Goal: Task Accomplishment & Management: Manage account settings

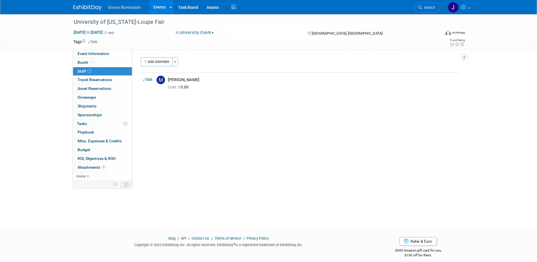
click at [82, 10] on img at bounding box center [87, 8] width 28 height 6
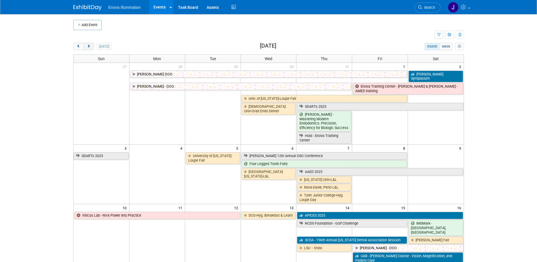
click at [87, 45] on span "next" at bounding box center [89, 47] width 4 height 4
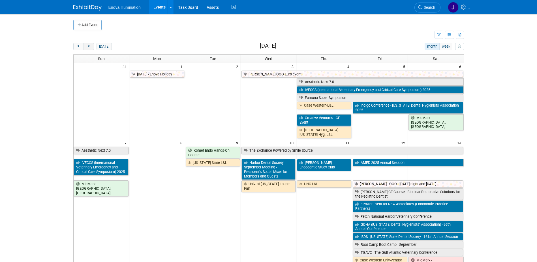
click at [87, 45] on span "next" at bounding box center [89, 47] width 4 height 4
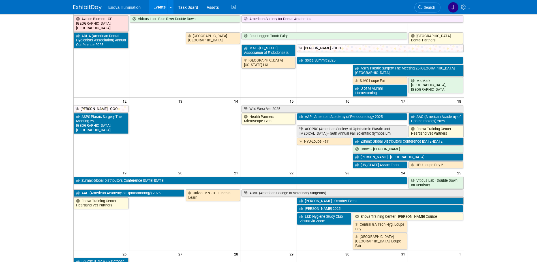
scroll to position [142, 0]
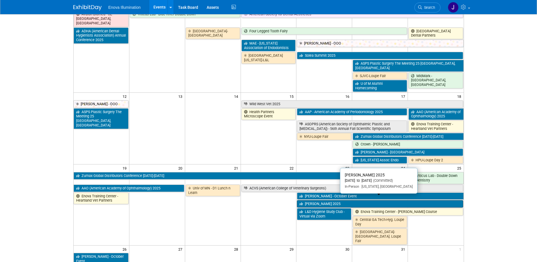
click at [305, 202] on icon at bounding box center [302, 204] width 5 height 4
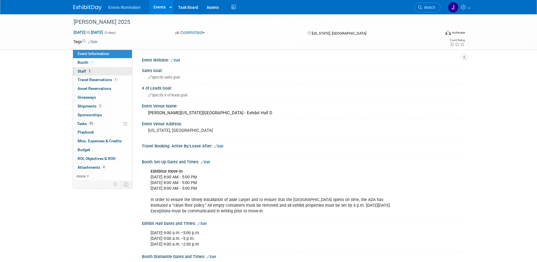
click at [100, 71] on link "2 Staff 2" at bounding box center [102, 71] width 59 height 8
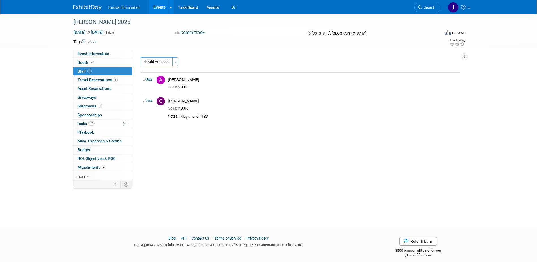
click at [98, 6] on img at bounding box center [87, 8] width 28 height 6
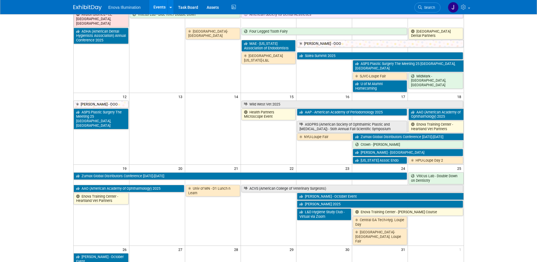
scroll to position [142, 0]
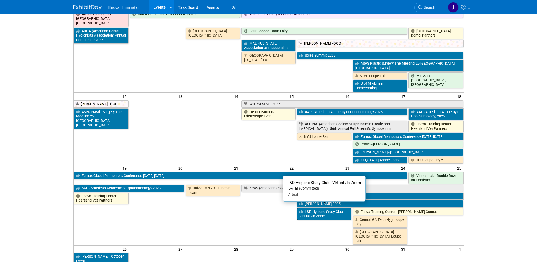
click at [310, 209] on link "L&D Hygiene Study Club - Virtual via Zoom" at bounding box center [324, 214] width 54 height 12
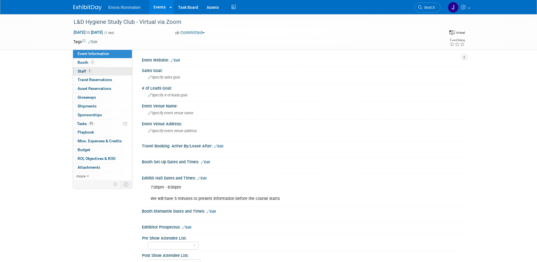
click at [92, 72] on link "1 Staff 1" at bounding box center [102, 71] width 59 height 8
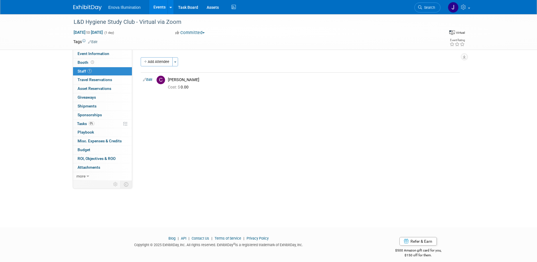
click at [89, 8] on img at bounding box center [87, 8] width 28 height 6
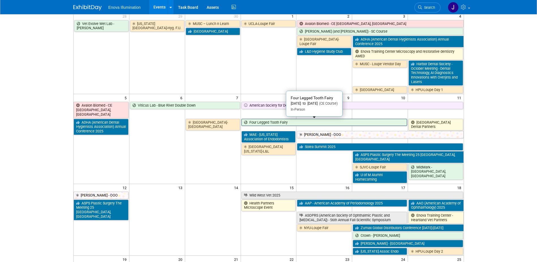
scroll to position [113, 0]
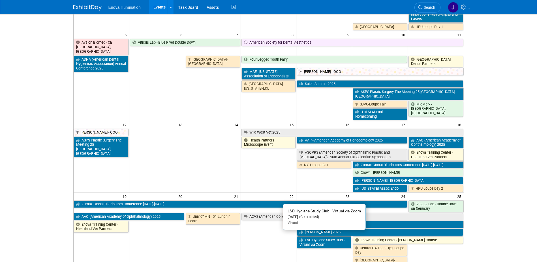
click at [305, 236] on link "L&D Hygiene Study Club - Virtual via Zoom" at bounding box center [324, 242] width 54 height 12
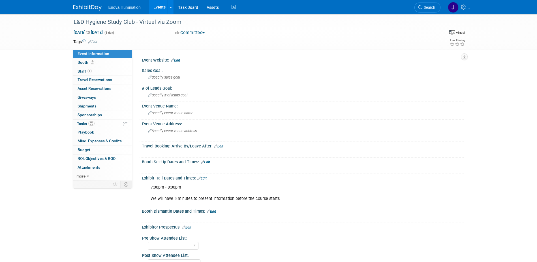
click at [88, 7] on img at bounding box center [87, 8] width 28 height 6
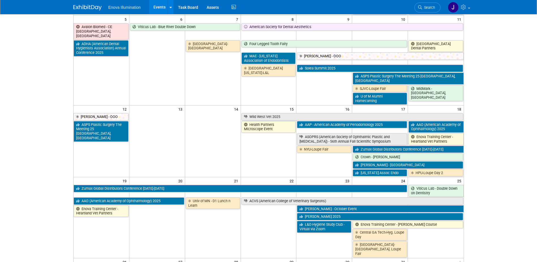
scroll to position [142, 0]
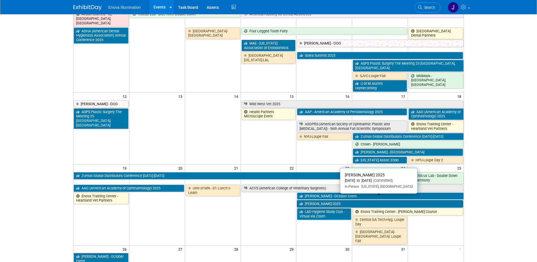
click at [311, 201] on link "[PERSON_NAME] 2025" at bounding box center [380, 203] width 166 height 7
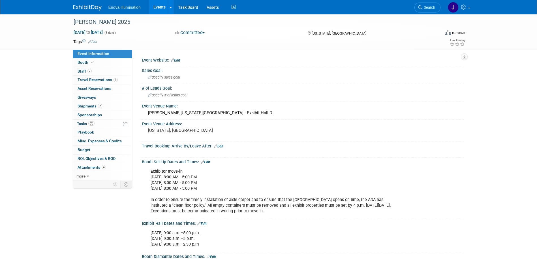
click at [82, 5] on link at bounding box center [90, 5] width 35 height 5
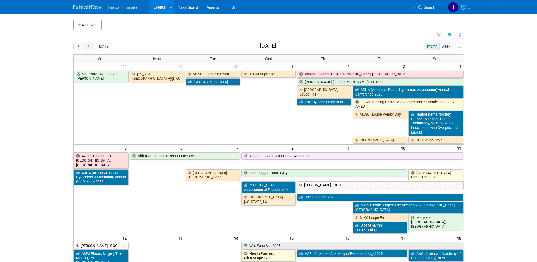
click at [88, 43] on button "next" at bounding box center [89, 46] width 10 height 7
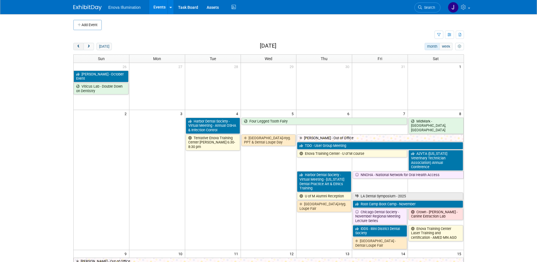
click at [80, 46] on span "prev" at bounding box center [78, 47] width 4 height 4
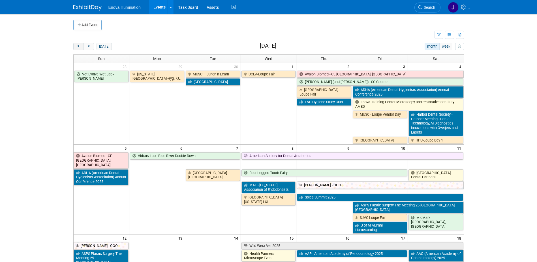
click at [80, 46] on span "prev" at bounding box center [78, 47] width 4 height 4
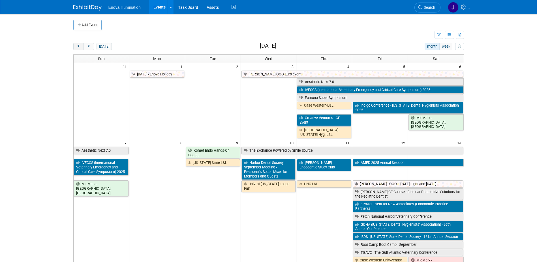
click at [80, 46] on span "prev" at bounding box center [78, 47] width 4 height 4
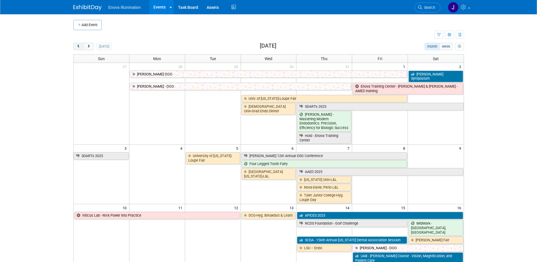
click at [80, 46] on span "prev" at bounding box center [78, 47] width 4 height 4
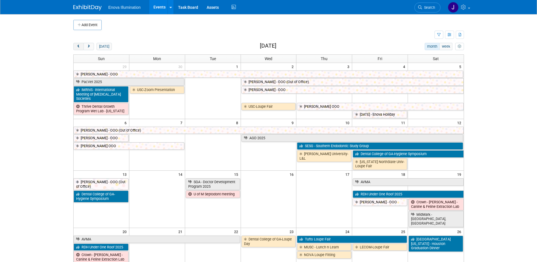
click at [80, 46] on span "prev" at bounding box center [78, 47] width 4 height 4
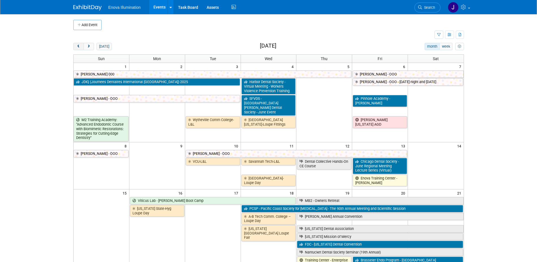
click at [80, 46] on span "prev" at bounding box center [78, 47] width 4 height 4
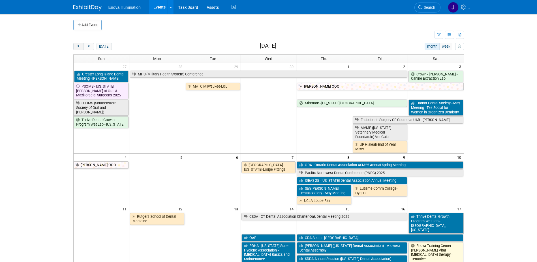
click at [80, 46] on span "prev" at bounding box center [78, 47] width 4 height 4
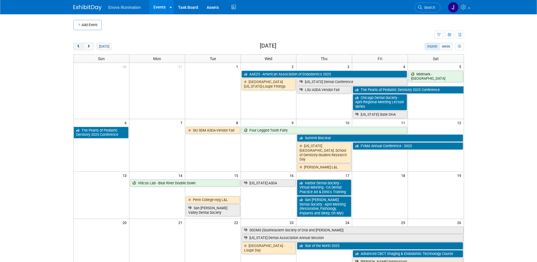
click at [80, 46] on span "prev" at bounding box center [78, 47] width 4 height 4
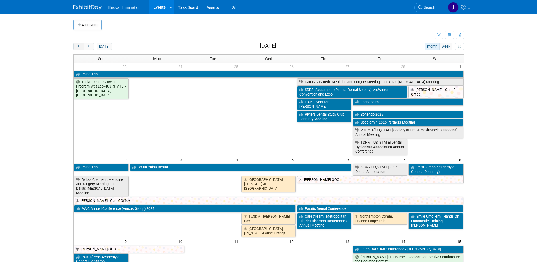
click at [80, 46] on span "prev" at bounding box center [78, 47] width 4 height 4
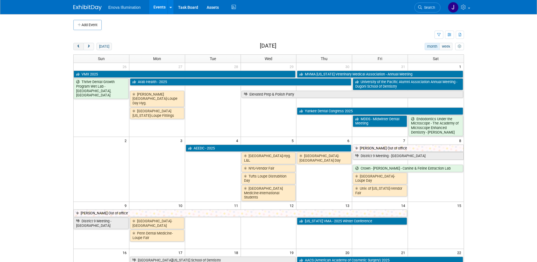
click at [80, 46] on span "prev" at bounding box center [78, 47] width 4 height 4
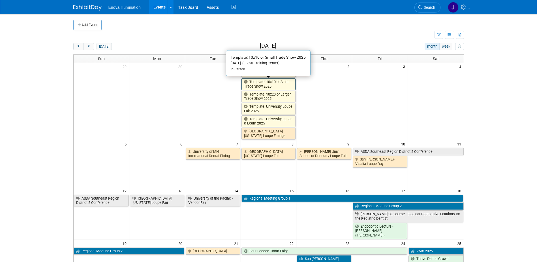
click at [274, 88] on link "Template: 10x10 or Small Trade Show 2025" at bounding box center [269, 84] width 54 height 12
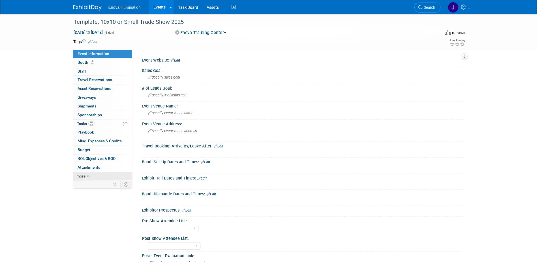
click at [94, 177] on link "more" at bounding box center [102, 176] width 59 height 8
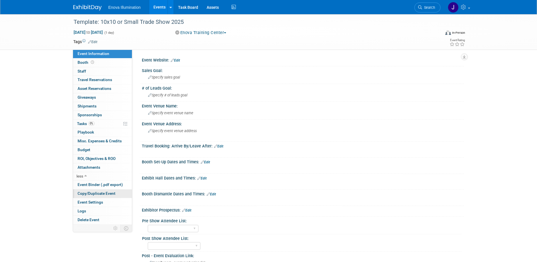
click at [97, 191] on span "Copy/Duplicate Event" at bounding box center [97, 193] width 38 height 5
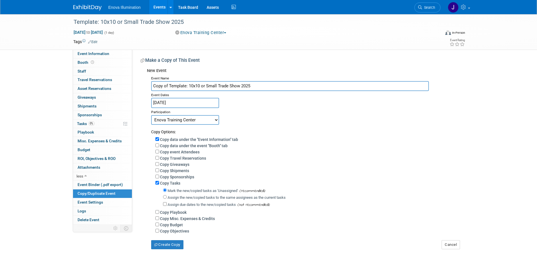
drag, startPoint x: 254, startPoint y: 85, endPoint x: 7, endPoint y: 83, distance: 246.7
click at [54, 82] on div "Template: 10x10 or Small Trade Show 2025 Jan 1, 2025 to Jan 1, 2025 (1 day) Jan…" at bounding box center [268, 137] width 537 height 246
type input "O"
type input "[PERSON_NAME] - OOO"
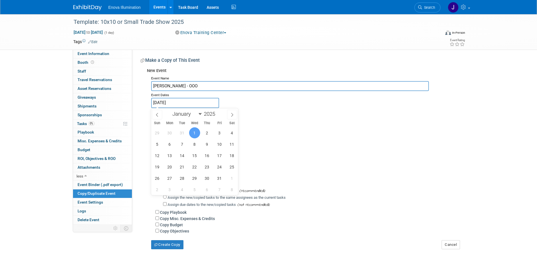
click at [171, 105] on body "Enova Illumination Events Add Event Bulk Upload Events Shareable Event Boards R…" at bounding box center [268, 131] width 537 height 262
click at [199, 116] on select "January February March April May June July August September October November De…" at bounding box center [186, 113] width 33 height 7
select select "10"
click at [170, 110] on select "January February March April May June July August September October November De…" at bounding box center [186, 113] width 33 height 7
click at [220, 155] on span "14" at bounding box center [219, 155] width 11 height 11
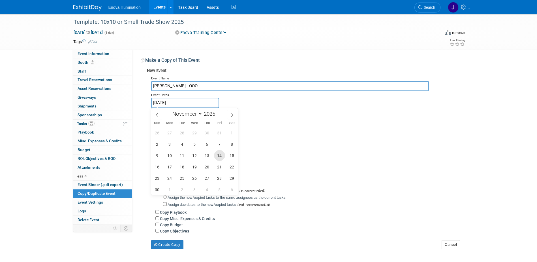
type input "Nov 14, 2025"
click at [220, 155] on span "14" at bounding box center [219, 155] width 11 height 11
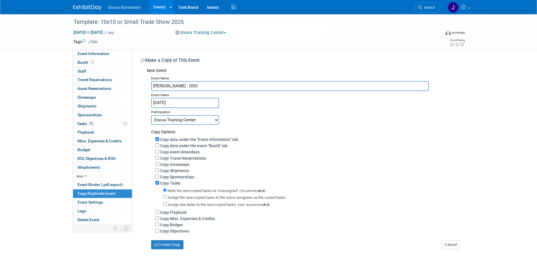
click at [190, 117] on select "Committed Considering Not Going Canceled Enova Training Center University Event…" at bounding box center [185, 120] width 68 height 10
select select "104"
click at [151, 115] on select "Committed Considering Not Going Canceled Enova Training Center University Event…" at bounding box center [185, 120] width 68 height 10
click at [169, 247] on button "Create Copy" at bounding box center [167, 244] width 32 height 9
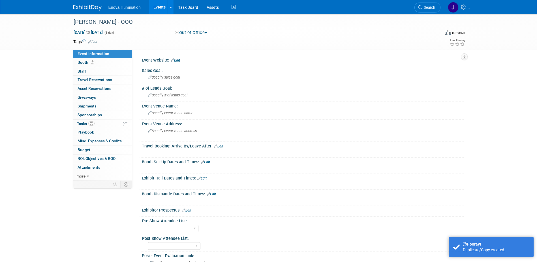
click at [86, 9] on img at bounding box center [87, 8] width 28 height 6
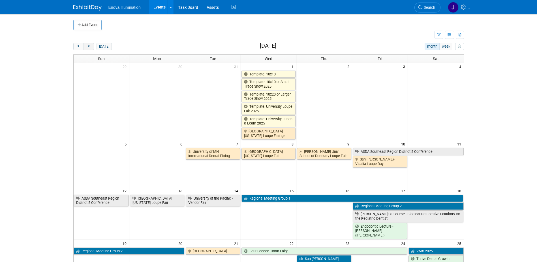
click at [91, 48] on button "next" at bounding box center [89, 46] width 10 height 7
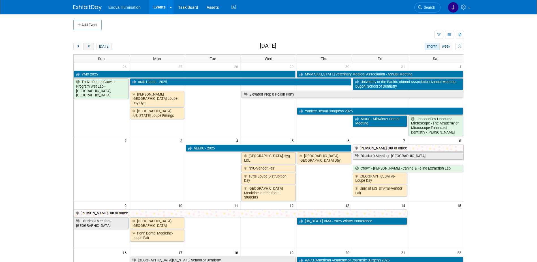
click at [91, 48] on button "next" at bounding box center [89, 46] width 10 height 7
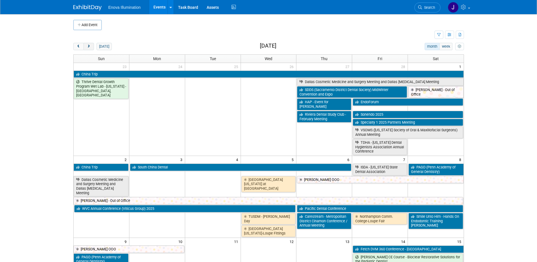
click at [91, 48] on button "next" at bounding box center [89, 46] width 10 height 7
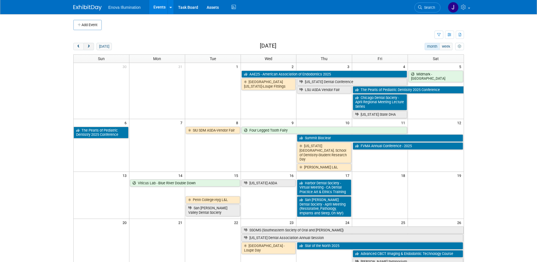
click at [91, 48] on button "next" at bounding box center [89, 46] width 10 height 7
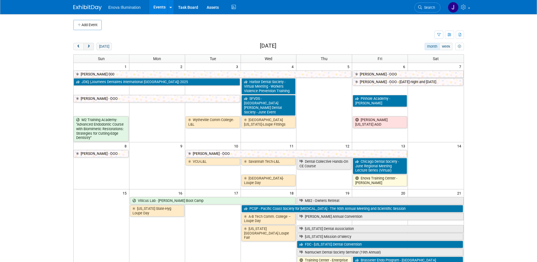
click at [91, 48] on button "next" at bounding box center [89, 46] width 10 height 7
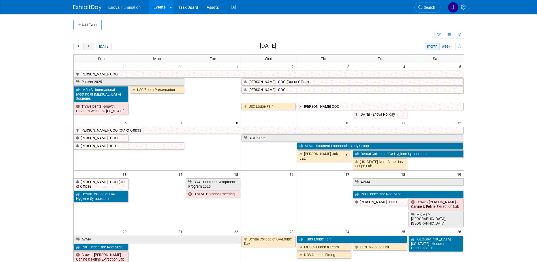
click at [91, 48] on button "next" at bounding box center [89, 46] width 10 height 7
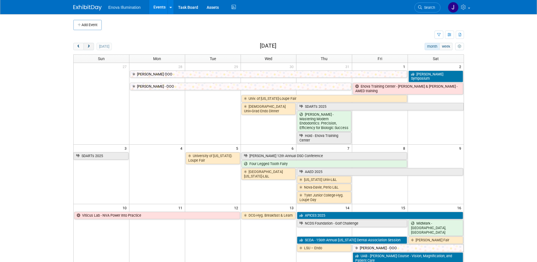
click at [91, 48] on button "next" at bounding box center [89, 46] width 10 height 7
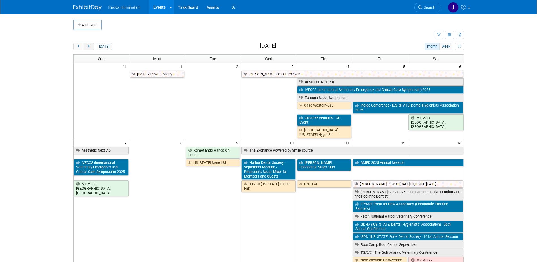
click at [91, 48] on button "next" at bounding box center [89, 46] width 10 height 7
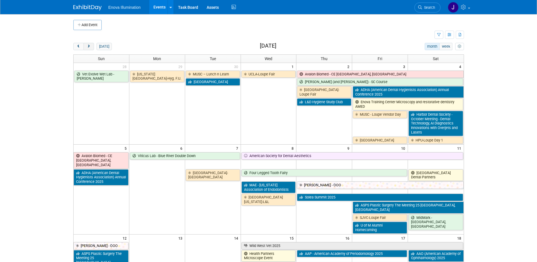
click at [91, 48] on button "next" at bounding box center [89, 46] width 10 height 7
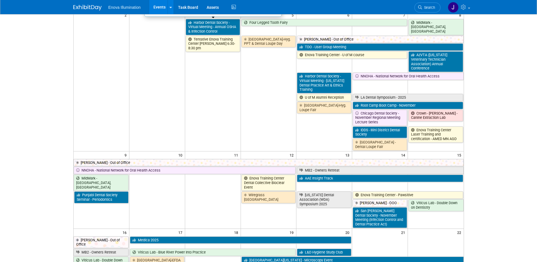
scroll to position [113, 0]
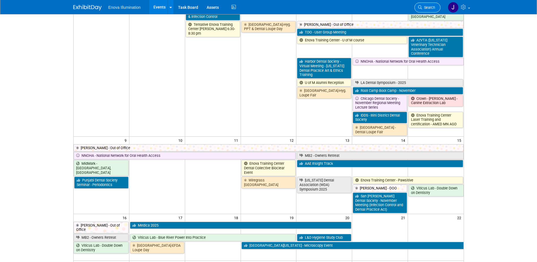
click at [433, 3] on link "Search" at bounding box center [428, 8] width 26 height 10
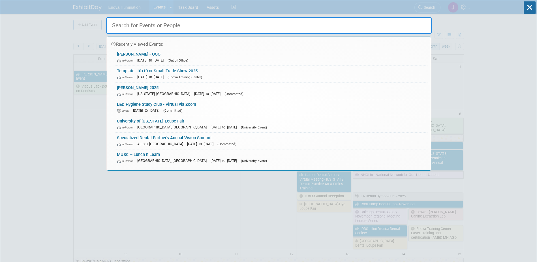
click at [407, 22] on input "text" at bounding box center [269, 25] width 326 height 16
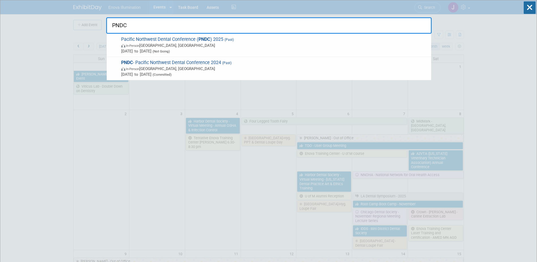
type input "PNDC"
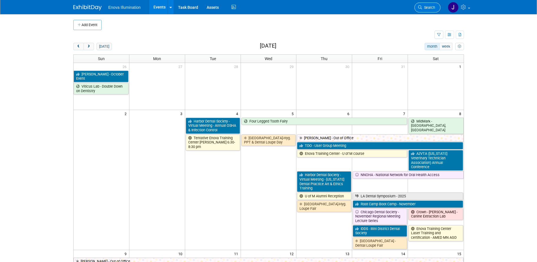
click at [424, 7] on span "Search" at bounding box center [428, 7] width 13 height 4
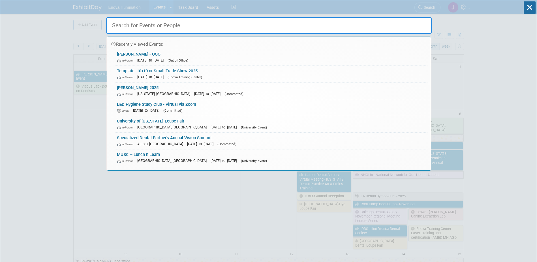
click at [155, 23] on input "text" at bounding box center [269, 25] width 326 height 16
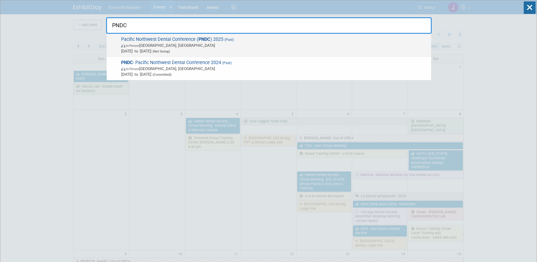
type input "PNDC"
click at [139, 41] on span "Pacific Northwest Dental Conference ( PNDC ) 2025 (Past) In-Person Seattle, WA …" at bounding box center [274, 45] width 309 height 17
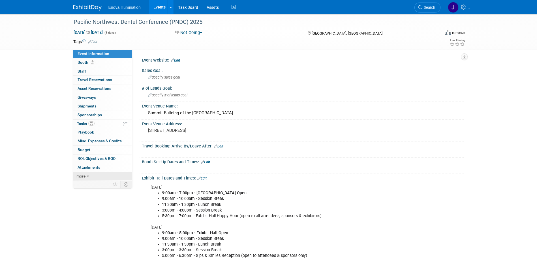
click at [81, 174] on span "more" at bounding box center [80, 176] width 9 height 5
click at [78, 8] on img at bounding box center [87, 8] width 28 height 6
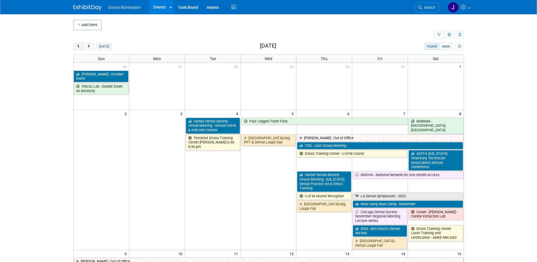
click at [80, 46] on span "prev" at bounding box center [78, 47] width 4 height 4
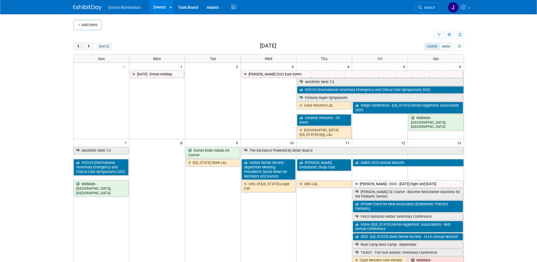
click at [80, 46] on span "prev" at bounding box center [78, 47] width 4 height 4
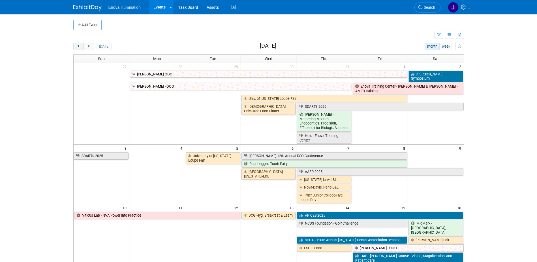
click at [80, 46] on span "prev" at bounding box center [78, 47] width 4 height 4
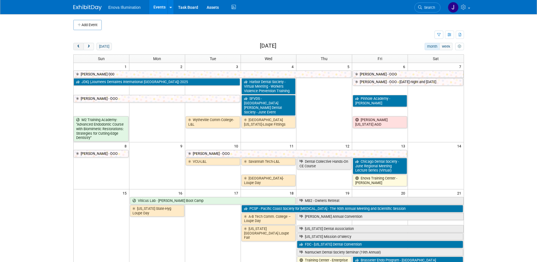
click at [80, 46] on span "prev" at bounding box center [78, 47] width 4 height 4
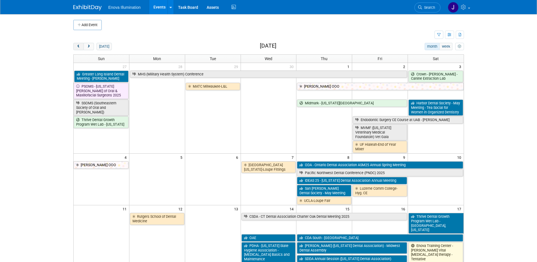
click at [80, 46] on span "prev" at bounding box center [78, 47] width 4 height 4
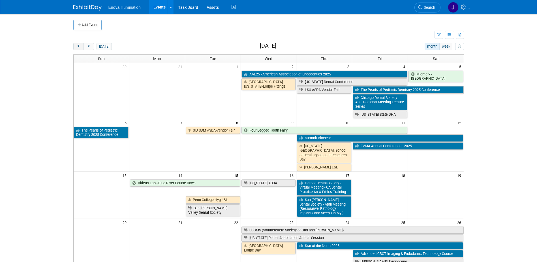
click at [80, 46] on span "prev" at bounding box center [78, 47] width 4 height 4
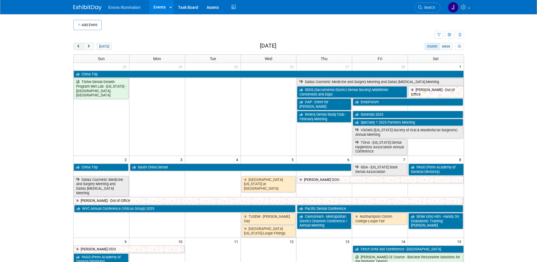
click at [80, 46] on span "prev" at bounding box center [78, 47] width 4 height 4
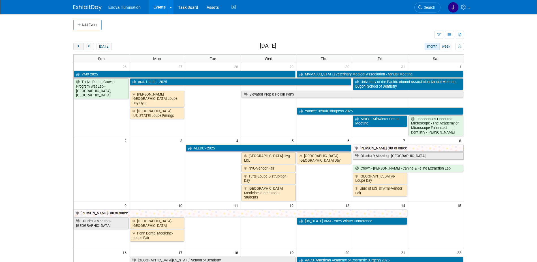
click at [80, 46] on span "prev" at bounding box center [78, 47] width 4 height 4
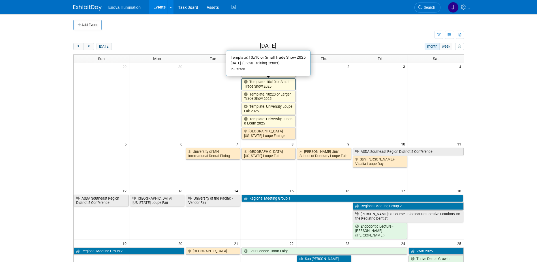
click at [248, 84] on link "Template: 10x10 or Small Trade Show 2025" at bounding box center [269, 84] width 54 height 12
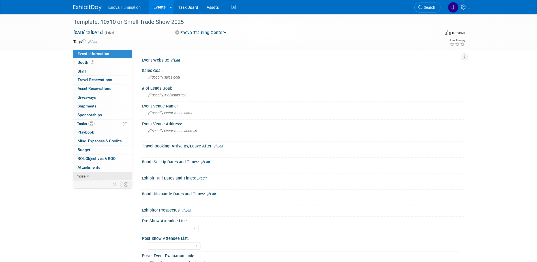
click at [84, 179] on link "more" at bounding box center [102, 176] width 59 height 8
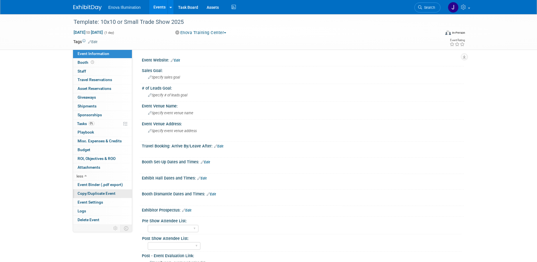
click at [90, 194] on span "Copy/Duplicate Event" at bounding box center [97, 193] width 38 height 5
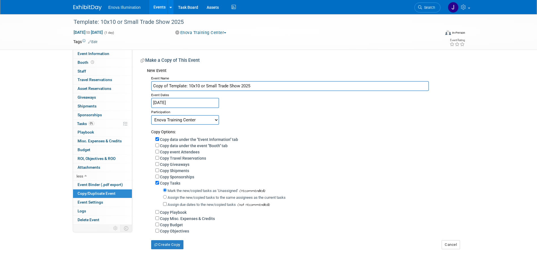
drag, startPoint x: 253, startPoint y: 86, endPoint x: 8, endPoint y: 86, distance: 244.7
click at [12, 86] on div "Template: 10x10 or Small Trade Show 2025 Jan 1, 2025 to Jan 1, 2025 (1 day) Jan…" at bounding box center [268, 137] width 537 height 246
click at [253, 85] on input "Pacific Northwest Dental Conference (PNDC) 2025" at bounding box center [290, 86] width 278 height 10
type input "Pacific Northwest Dental Conference (PNDC) 2026"
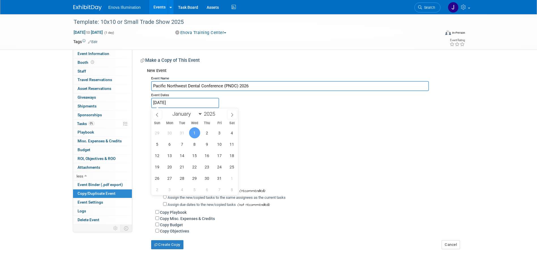
click at [167, 105] on input "Jan 1, 2025" at bounding box center [185, 103] width 68 height 10
click at [217, 112] on span at bounding box center [218, 111] width 4 height 3
type input "2026"
click at [194, 114] on select "January February March April May June July August September October November De…" at bounding box center [186, 113] width 33 height 7
select select "4"
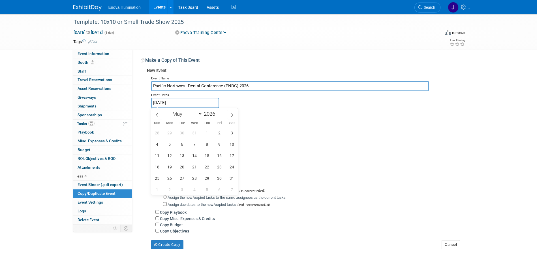
click at [170, 110] on select "January February March April May June July August September October November De…" at bounding box center [186, 113] width 33 height 7
click at [210, 176] on span "28" at bounding box center [207, 178] width 11 height 11
click at [233, 178] on span "30" at bounding box center [232, 178] width 11 height 11
type input "May 28, 2026 to May 30, 2026"
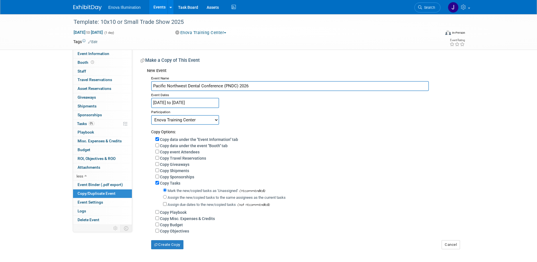
click at [184, 122] on select "Committed Considering Not Going Canceled Enova Training Center University Event…" at bounding box center [185, 120] width 68 height 10
select select "2"
click at [151, 115] on select "Committed Considering Not Going Canceled Enova Training Center University Event…" at bounding box center [185, 120] width 68 height 10
click at [166, 199] on input "Assign the new/copied tasks to the same assignees as the current tasks" at bounding box center [165, 197] width 4 height 4
radio input "true"
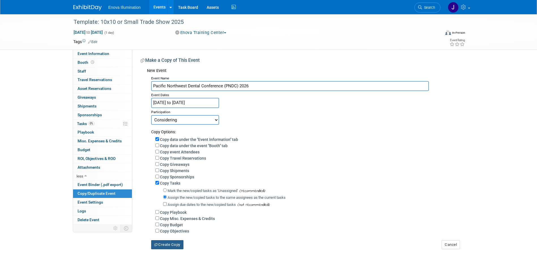
click at [162, 246] on button "Create Copy" at bounding box center [167, 244] width 32 height 9
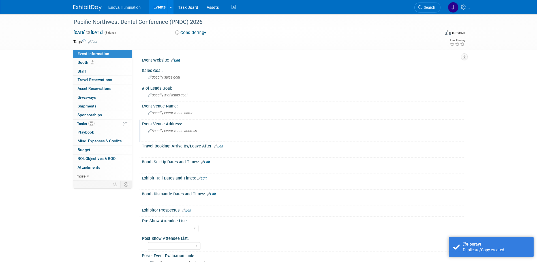
click at [174, 129] on span "Specify event venue address" at bounding box center [172, 131] width 49 height 4
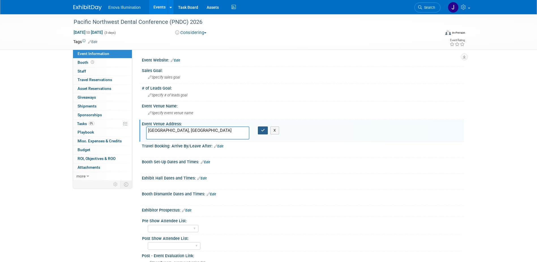
type textarea "[GEOGRAPHIC_DATA], [GEOGRAPHIC_DATA]"
click at [262, 130] on icon "button" at bounding box center [263, 130] width 4 height 4
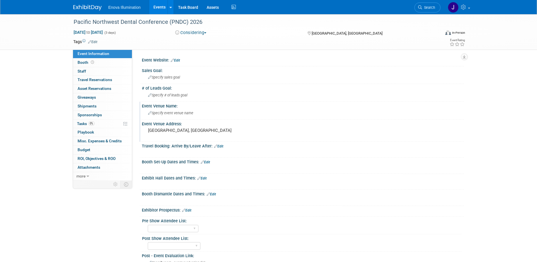
click at [157, 113] on span "Specify event venue name" at bounding box center [170, 113] width 45 height 4
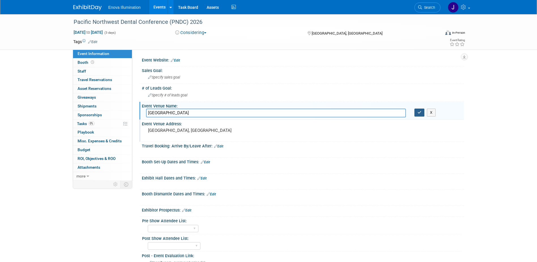
type input "[GEOGRAPHIC_DATA]"
click at [417, 112] on button "button" at bounding box center [420, 112] width 10 height 8
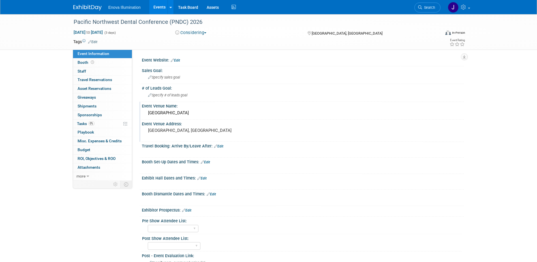
click at [148, 114] on div "[GEOGRAPHIC_DATA]" at bounding box center [303, 112] width 314 height 9
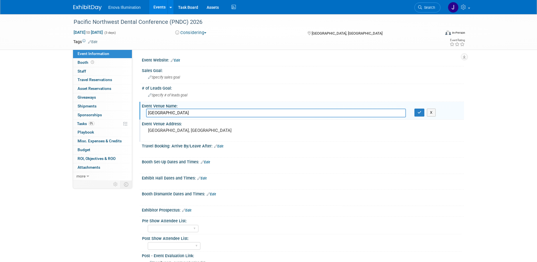
click at [148, 114] on input "[GEOGRAPHIC_DATA]" at bounding box center [276, 112] width 260 height 9
type input "Summit - Seattle Convention Center"
click at [423, 116] on button "button" at bounding box center [420, 112] width 10 height 8
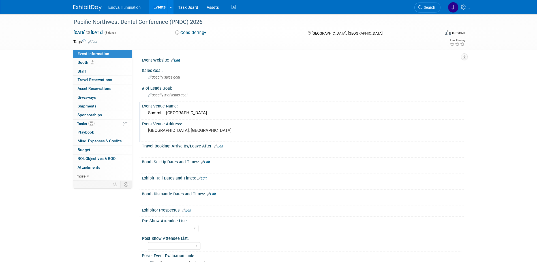
click at [96, 7] on img at bounding box center [87, 8] width 28 height 6
